Goal: Transaction & Acquisition: Purchase product/service

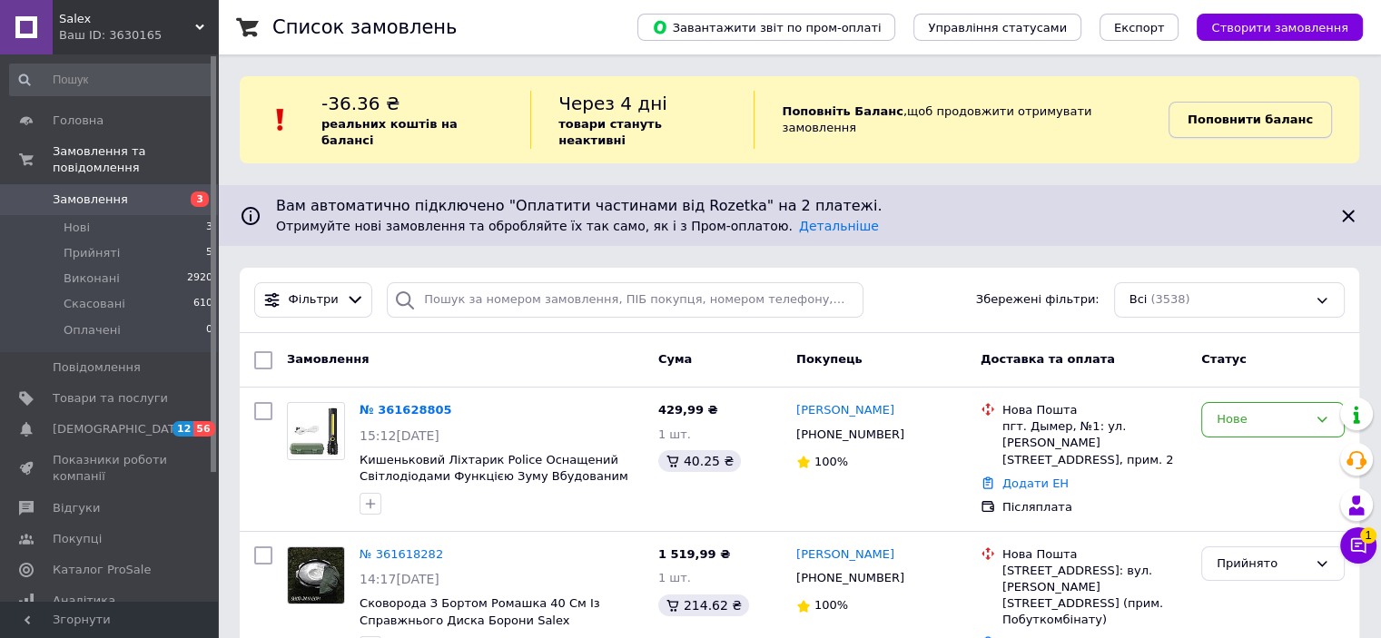
click at [1238, 117] on b "Поповнити баланс" at bounding box center [1250, 120] width 125 height 14
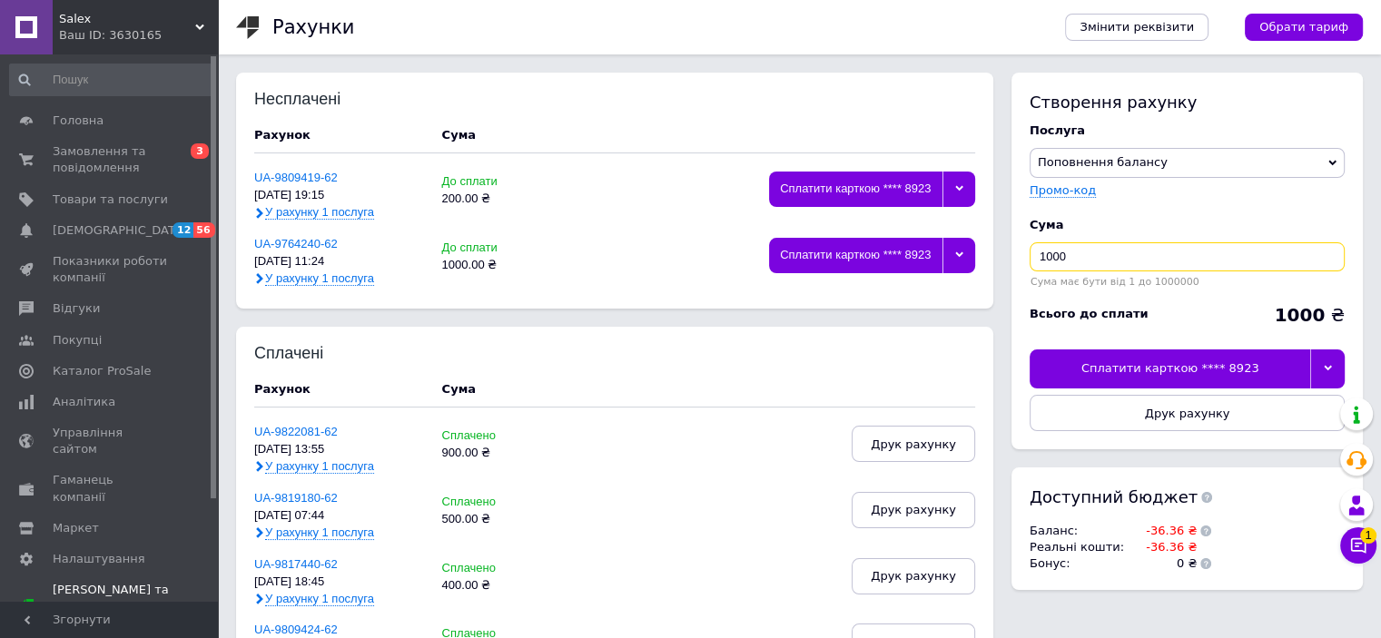
drag, startPoint x: 1146, startPoint y: 261, endPoint x: 1021, endPoint y: 261, distance: 124.4
click at [1021, 261] on div "Створення рахунку Послуга Поповнення балансу Premium-дизайн Промо-код Cума 1000…" at bounding box center [1186, 261] width 351 height 377
type input "200"
click at [1170, 375] on div "Сплатити карткою **** 8923" at bounding box center [1170, 369] width 281 height 38
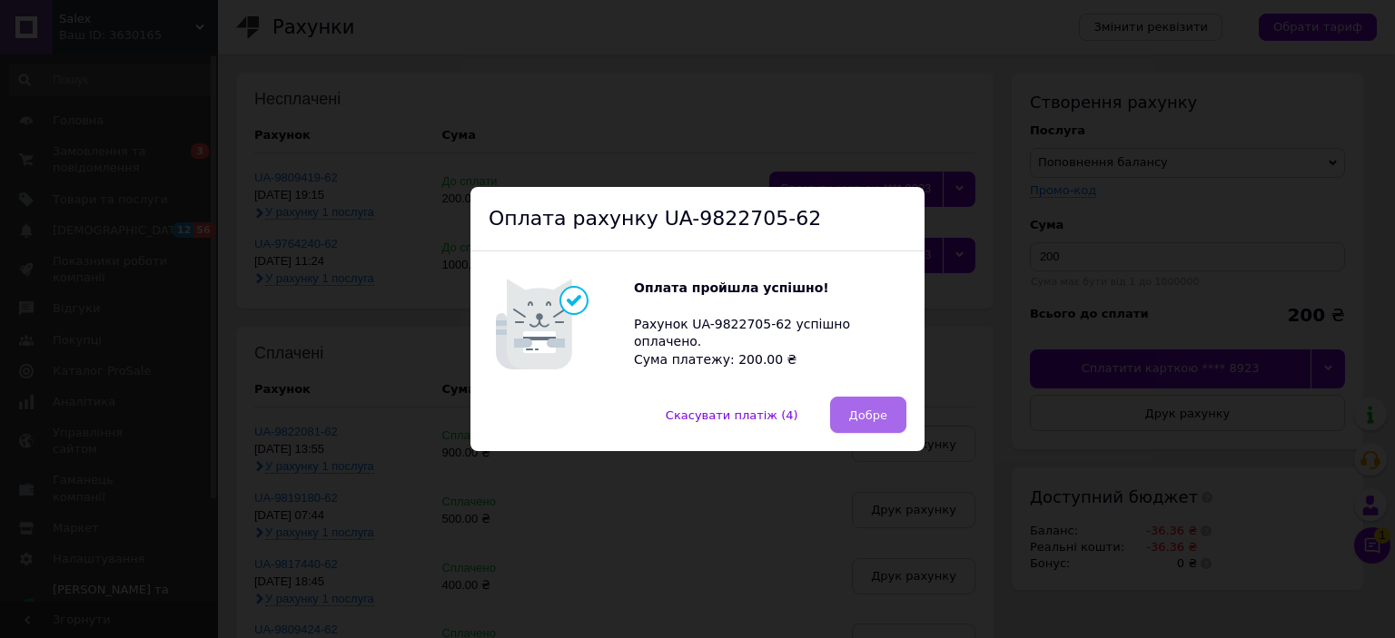
click at [869, 410] on span "Добре" at bounding box center [868, 416] width 38 height 14
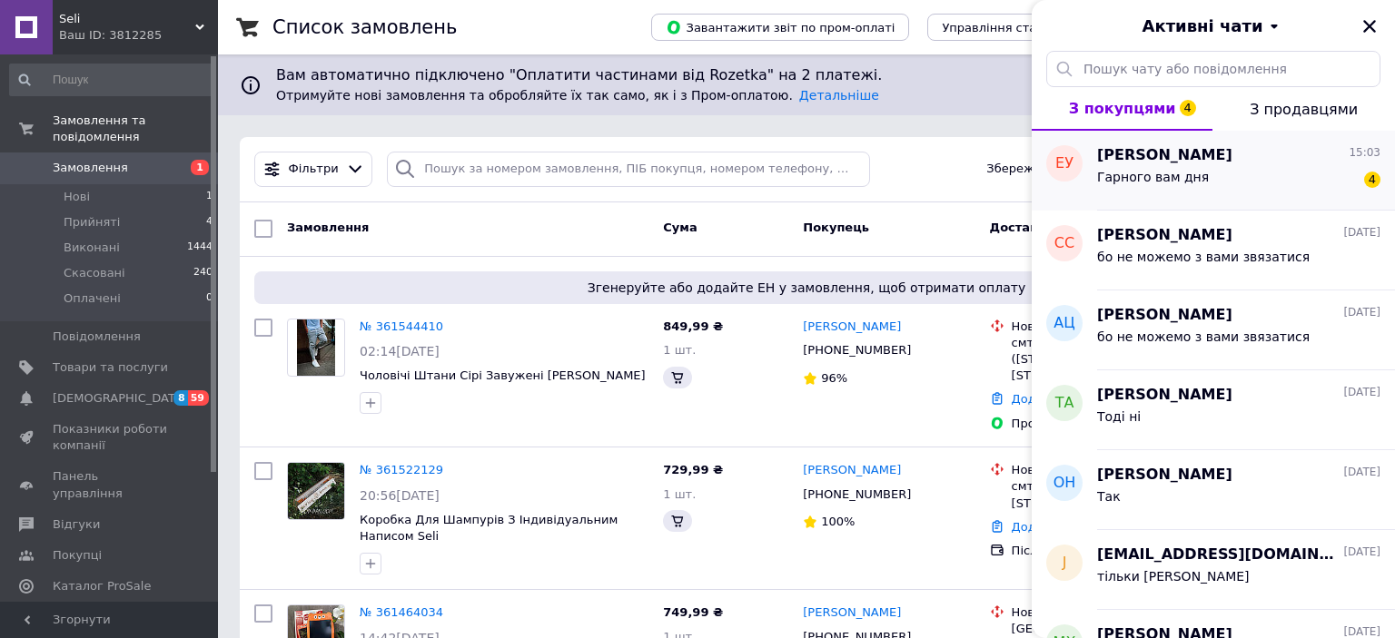
click at [1187, 178] on div "Гарного вам дня 4" at bounding box center [1238, 180] width 283 height 29
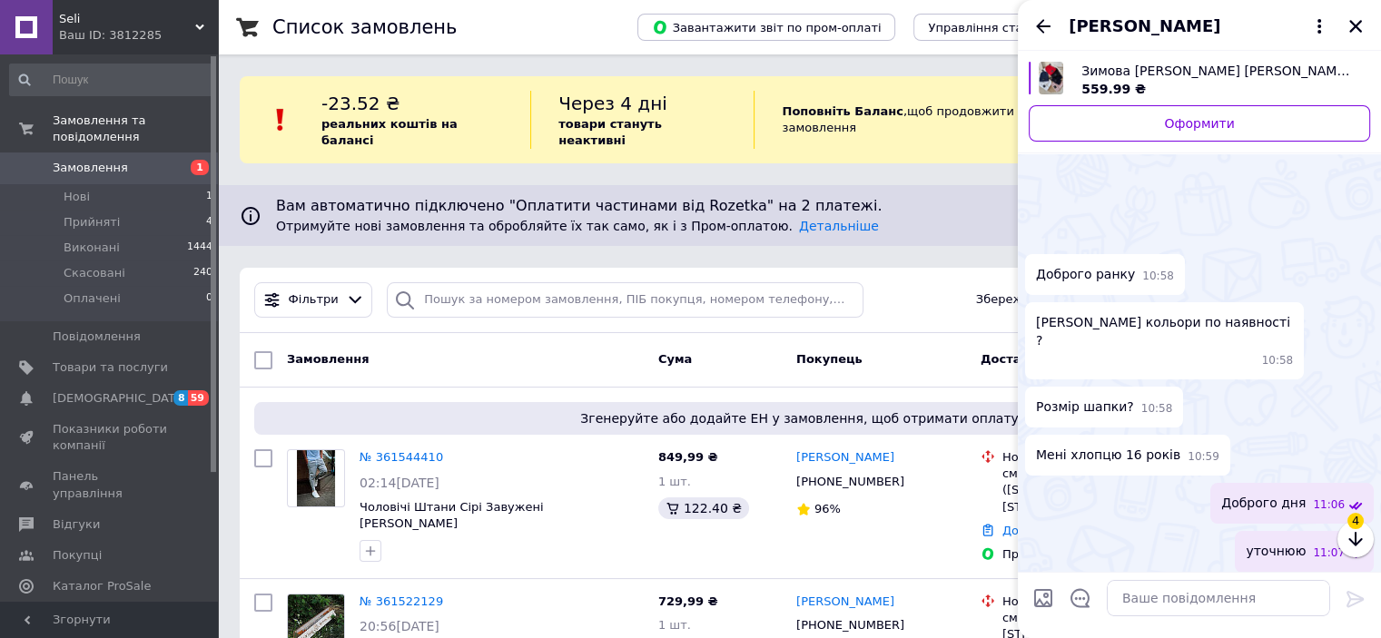
scroll to position [1024, 0]
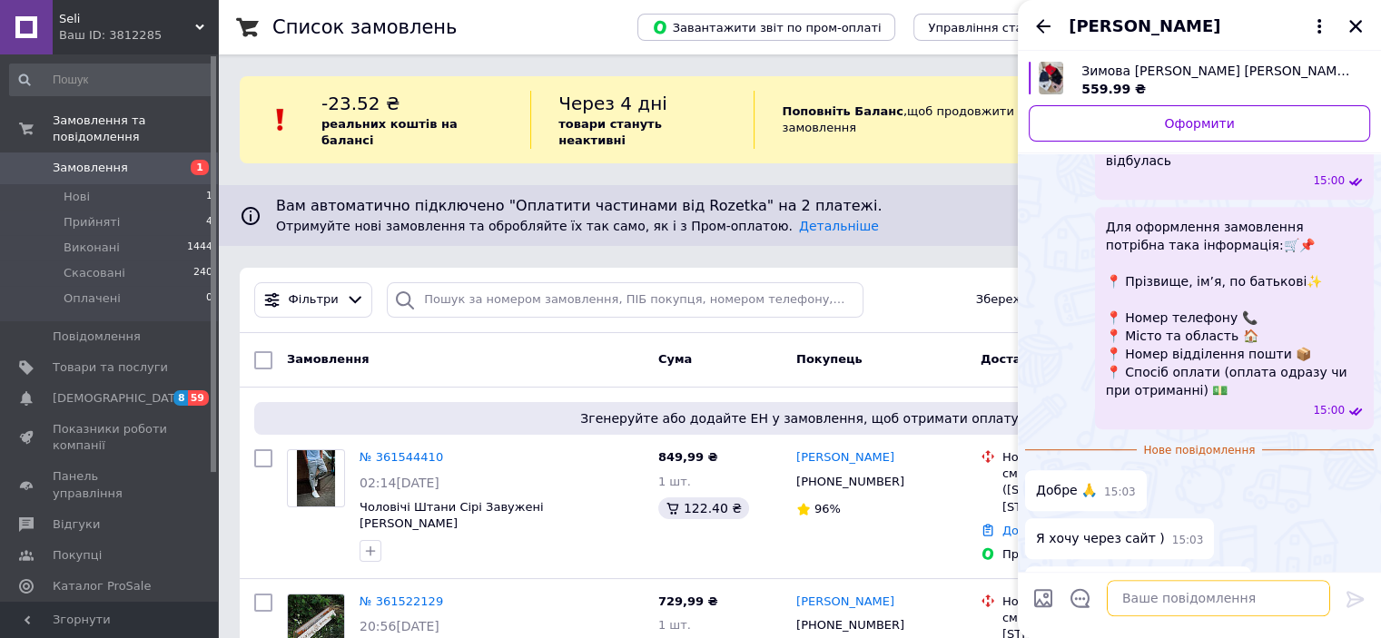
click at [1154, 584] on textarea at bounding box center [1218, 598] width 223 height 36
type textarea "завтра прохання ще уточніть наявність"
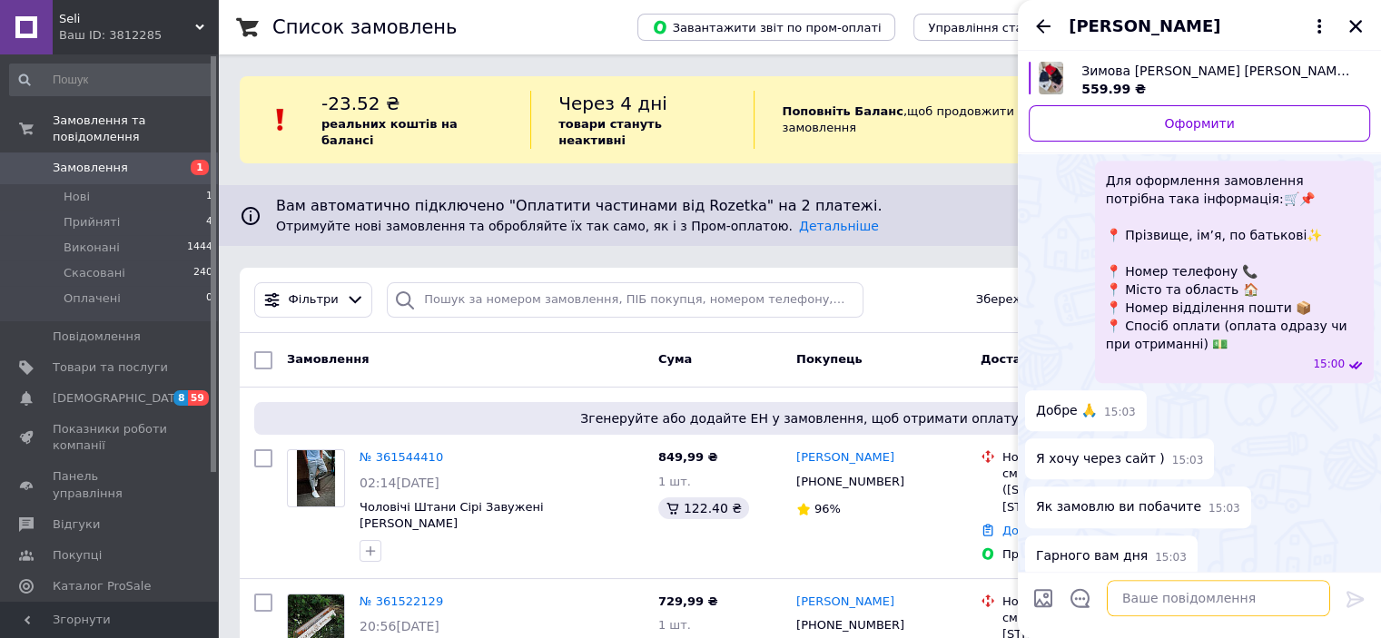
scroll to position [1010, 0]
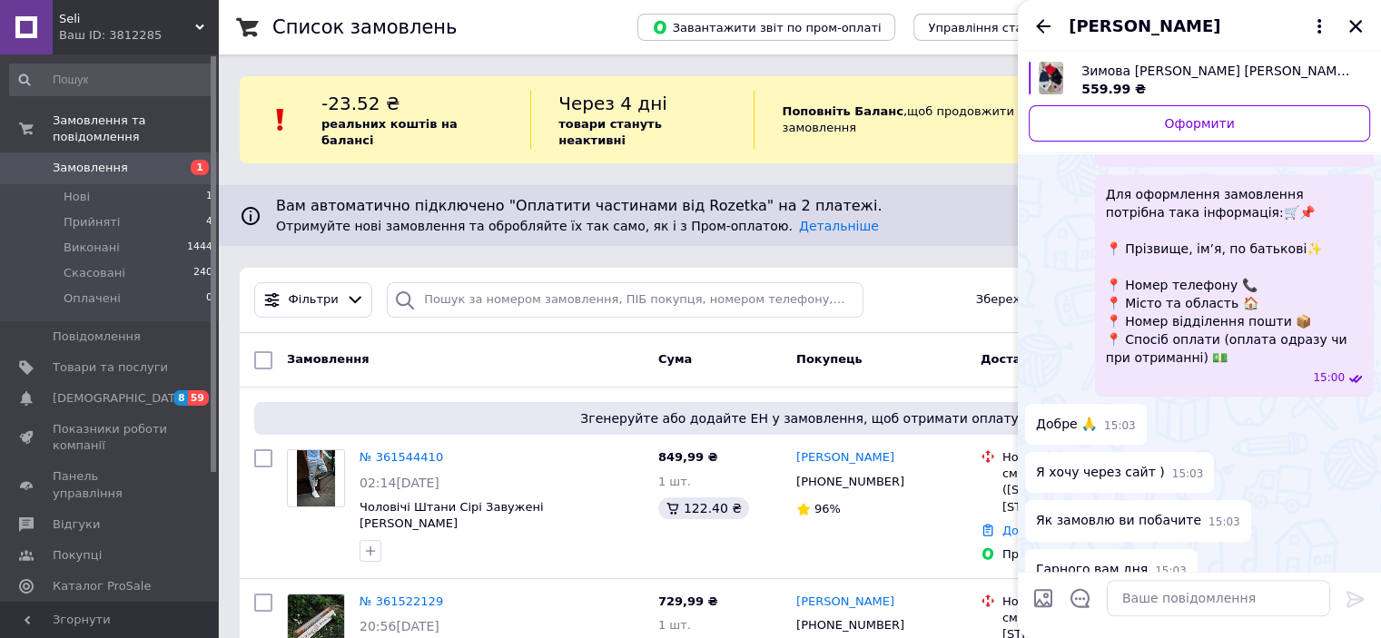
click at [1354, 13] on div "Елена Усыченко" at bounding box center [1199, 25] width 363 height 51
click at [1349, 25] on icon "Закрити" at bounding box center [1355, 26] width 16 height 16
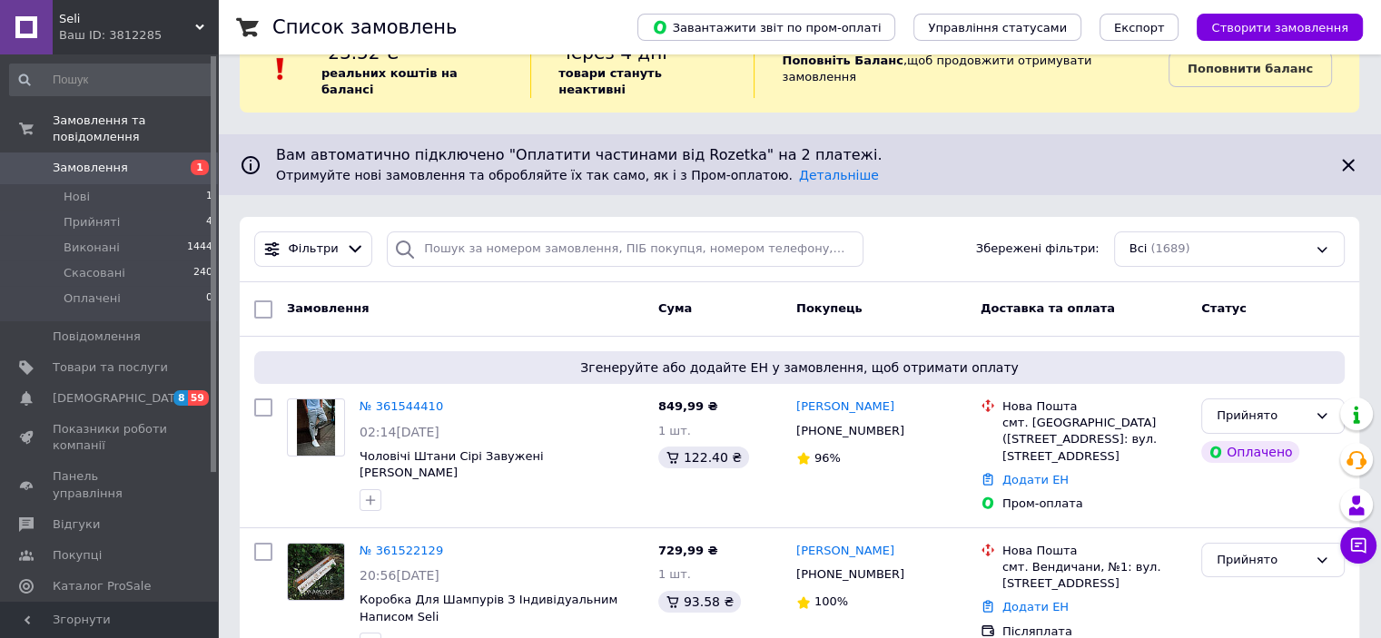
scroll to position [0, 0]
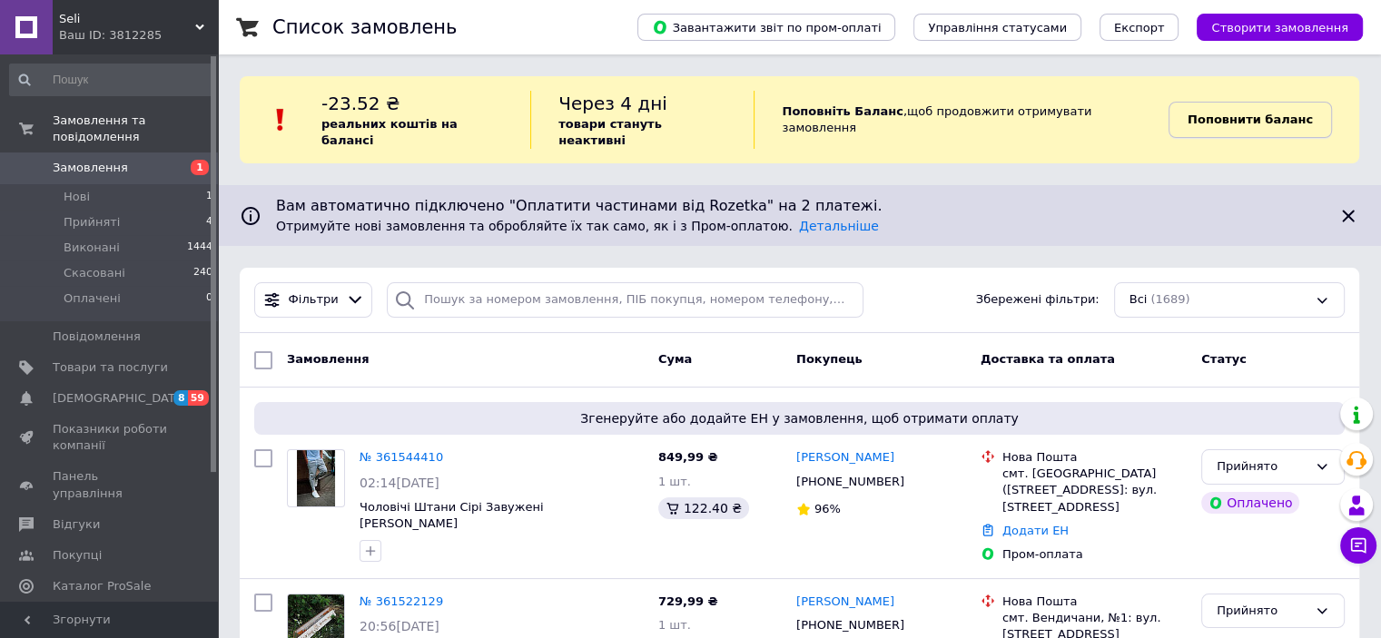
click at [1210, 113] on b "Поповнити баланс" at bounding box center [1250, 120] width 125 height 14
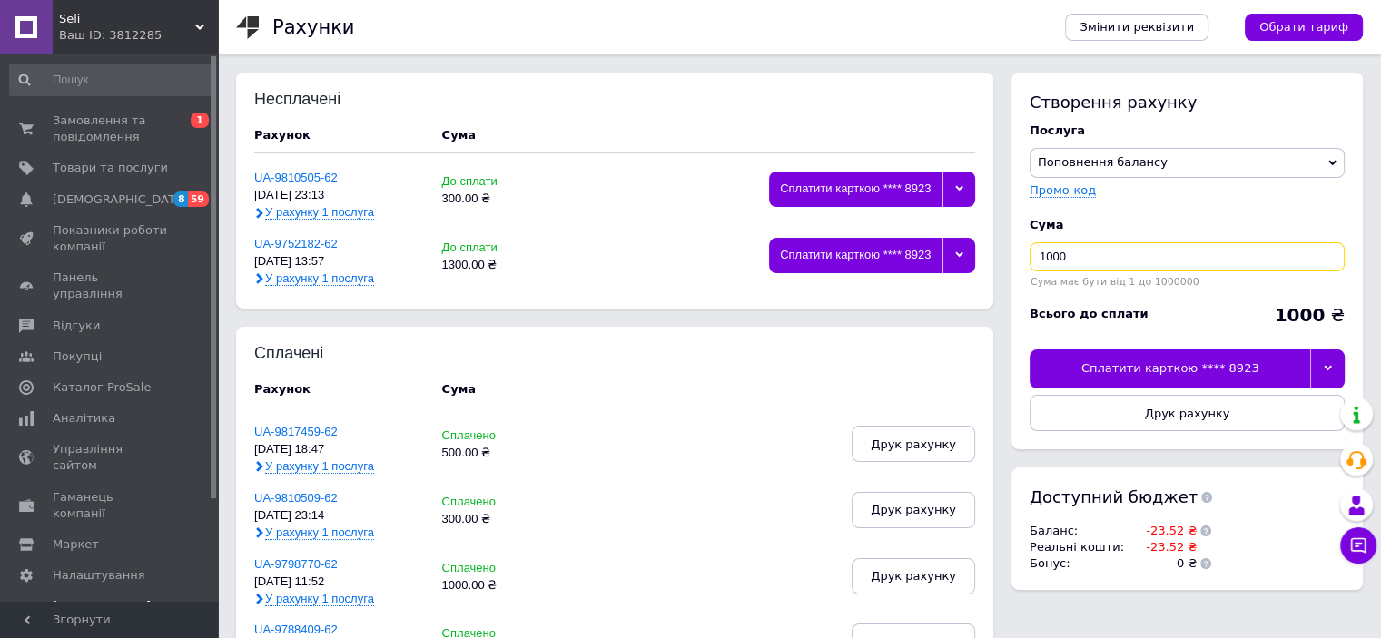
drag, startPoint x: 1065, startPoint y: 253, endPoint x: 1017, endPoint y: 253, distance: 48.1
click at [1017, 253] on div "Створення рахунку Послуга Поповнення балансу Premium-дизайн Промо-код Cума 1000…" at bounding box center [1186, 261] width 351 height 377
type input "100"
click at [1117, 362] on div "Сплатити карткою **** 8923" at bounding box center [1170, 369] width 281 height 38
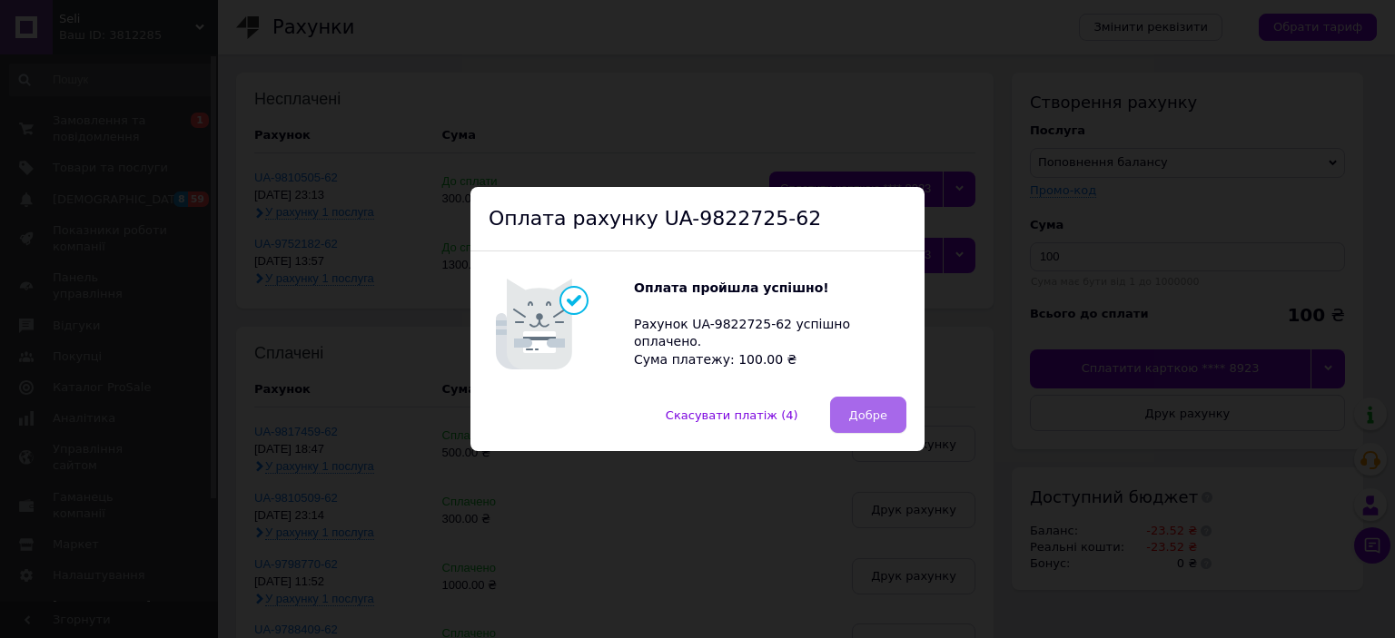
click at [870, 417] on span "Добре" at bounding box center [868, 416] width 38 height 14
